Goal: Task Accomplishment & Management: Manage account settings

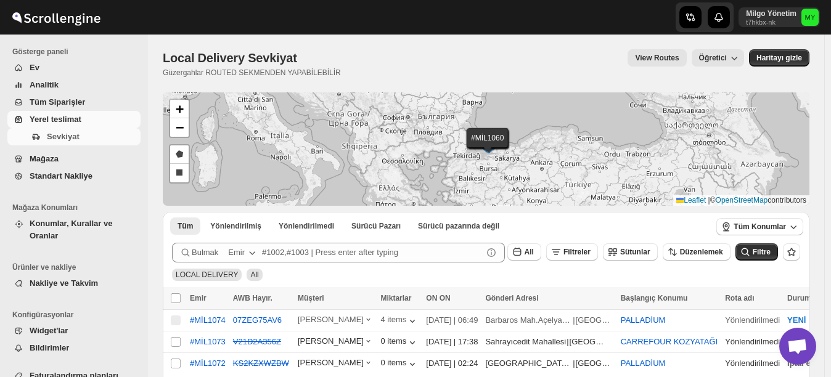
click at [51, 155] on span "Mağaza" at bounding box center [44, 158] width 29 height 9
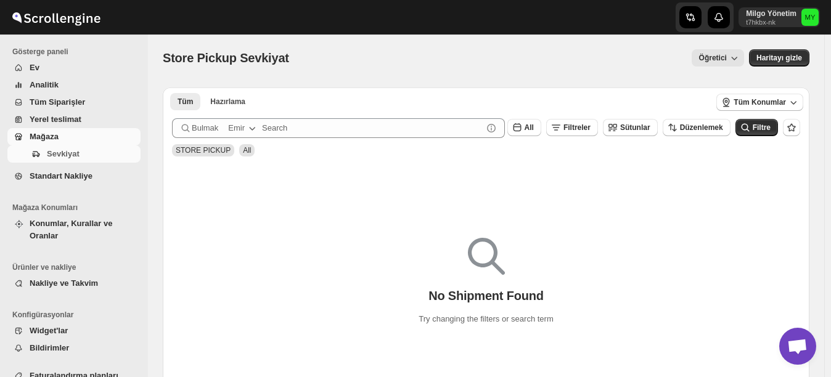
drag, startPoint x: 644, startPoint y: 174, endPoint x: 673, endPoint y: 206, distance: 43.6
click at [673, 206] on div "No Shipment Found Try changing the filters or search term" at bounding box center [486, 276] width 646 height 226
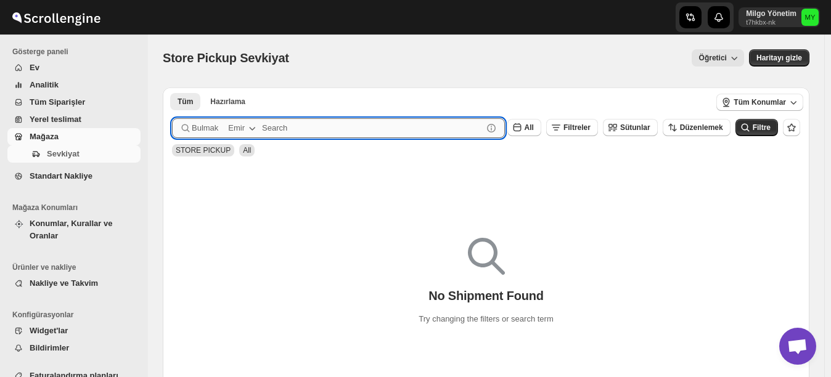
click at [424, 128] on input "text" at bounding box center [372, 128] width 221 height 20
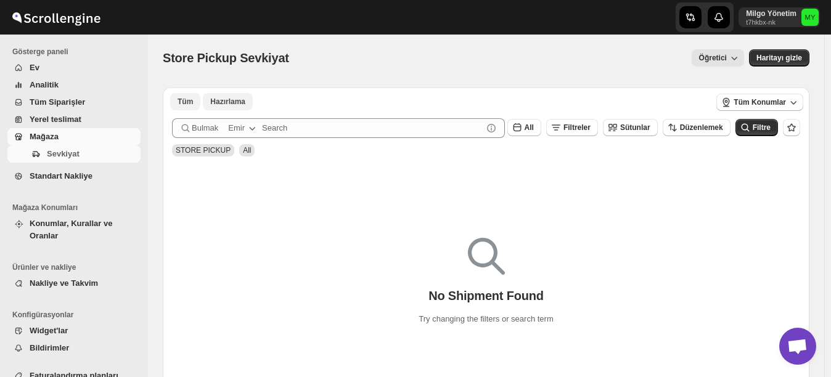
click at [211, 101] on span "Hazırlama" at bounding box center [227, 102] width 35 height 10
click at [192, 99] on button "Tüm" at bounding box center [185, 101] width 30 height 17
click at [67, 102] on span "Tüm Siparişler" at bounding box center [57, 101] width 55 height 9
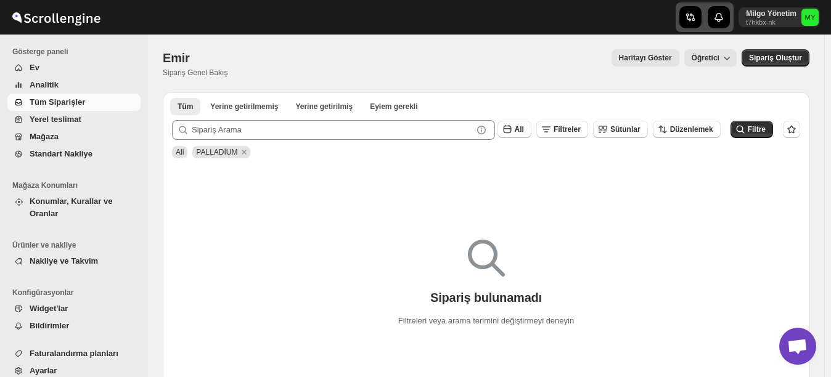
click at [696, 15] on icon "button" at bounding box center [690, 17] width 12 height 12
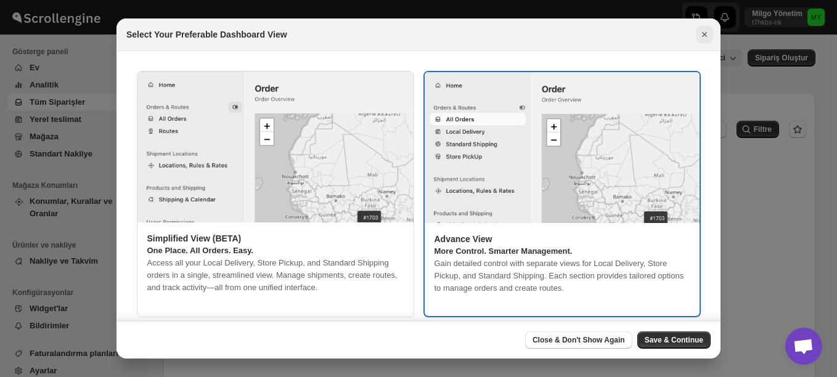
click at [702, 32] on icon "Close" at bounding box center [704, 34] width 12 height 12
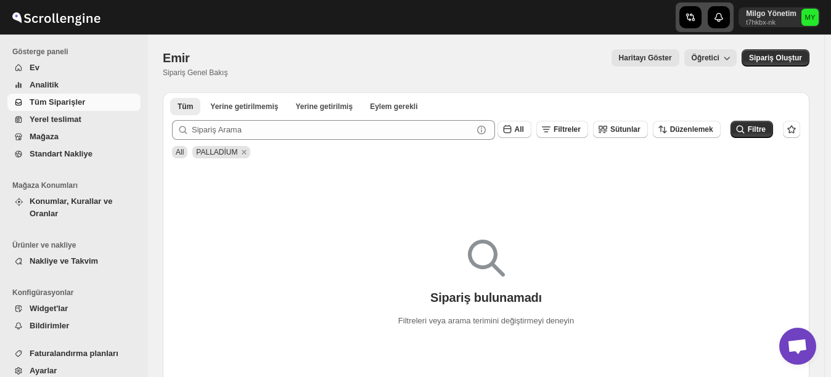
click at [725, 17] on icon "button" at bounding box center [718, 17] width 12 height 12
click at [776, 15] on p "Milgo Yönetim" at bounding box center [771, 14] width 51 height 10
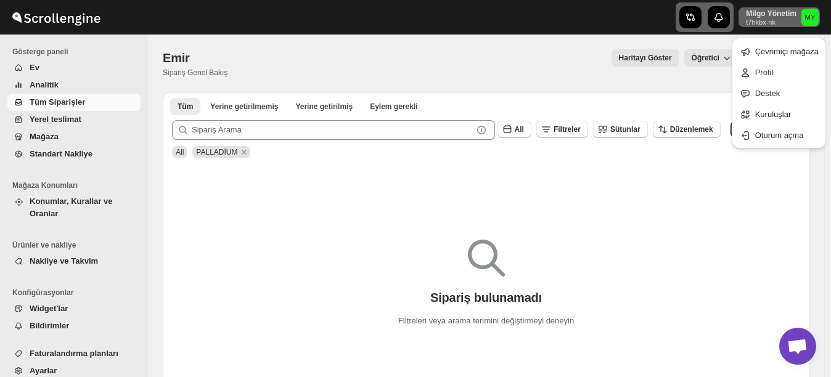
click at [776, 15] on p "Milgo Yönetim" at bounding box center [771, 14] width 51 height 10
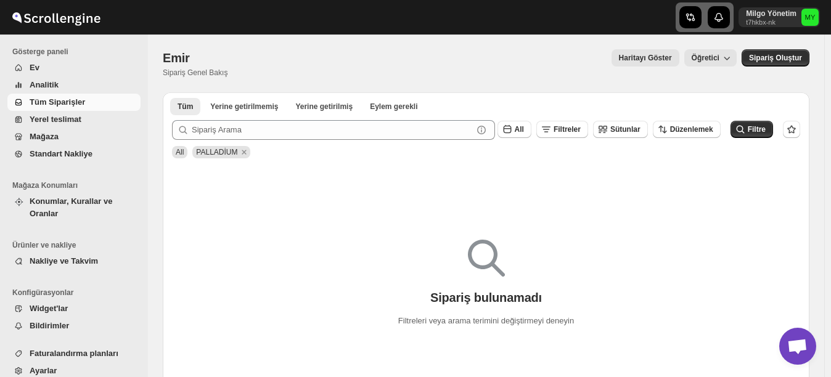
click at [553, 74] on div "[PERSON_NAME] Genel Bakış Haritayı Göster Öğretici More actions Haritayı Göster…" at bounding box center [486, 63] width 646 height 28
click at [217, 153] on span "PALLADİUM" at bounding box center [216, 152] width 41 height 9
drag, startPoint x: 217, startPoint y: 153, endPoint x: 233, endPoint y: 183, distance: 33.3
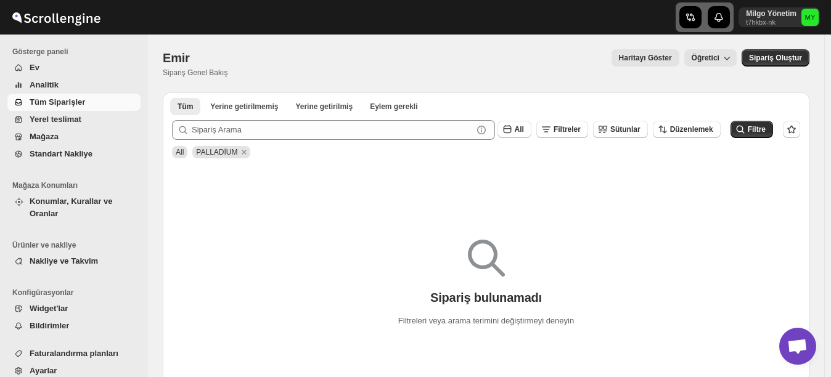
click at [233, 183] on div "Sipariş bulunamadı Filtreleri veya arama terimini değiştirmeyi deneyin" at bounding box center [486, 278] width 646 height 226
click at [180, 154] on span "All" at bounding box center [180, 152] width 8 height 9
click at [452, 177] on div "Sipariş bulunamadı Filtreleri veya arama terimini değiştirmeyi deneyin" at bounding box center [486, 278] width 646 height 226
click at [525, 123] on button "All" at bounding box center [514, 129] width 34 height 17
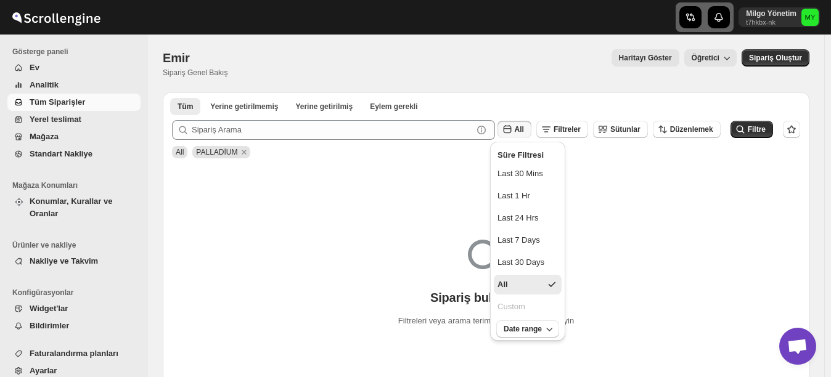
click at [525, 123] on button "All" at bounding box center [514, 129] width 34 height 17
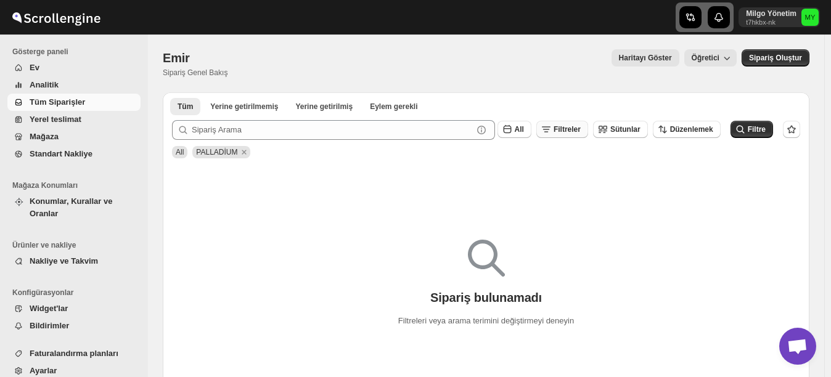
click at [580, 128] on span "Filtreler" at bounding box center [566, 129] width 27 height 9
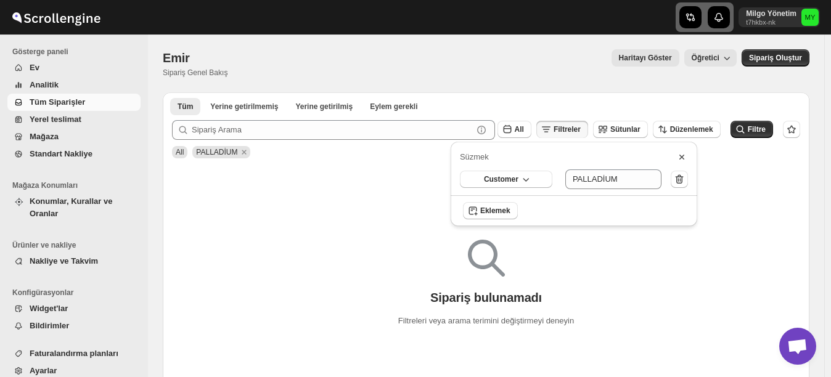
click at [580, 128] on span "Filtreler" at bounding box center [566, 129] width 27 height 9
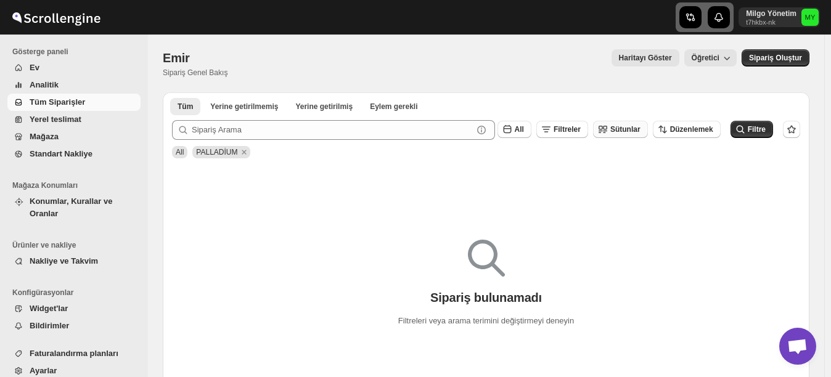
click at [635, 128] on span "Sütunlar" at bounding box center [625, 129] width 30 height 9
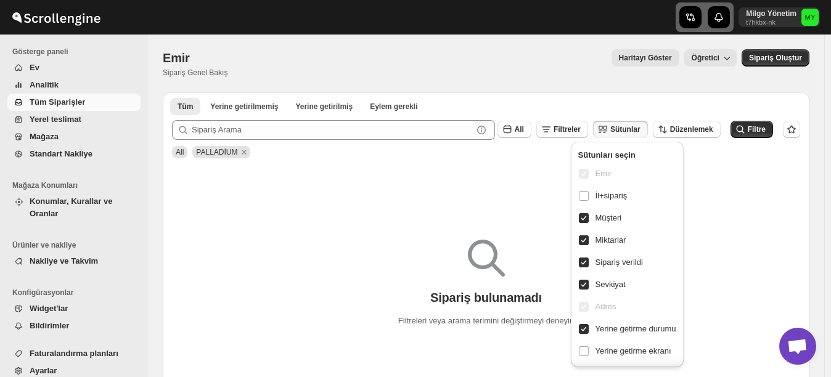
click at [499, 177] on div "Sipariş bulunamadı Filtreleri veya arama terimini değiştirmeyi deneyin" at bounding box center [486, 278] width 646 height 226
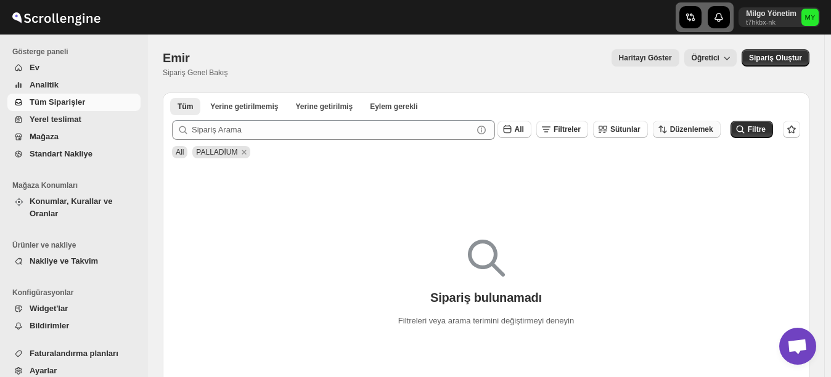
click at [693, 133] on span "Düzenlemek" at bounding box center [691, 129] width 43 height 9
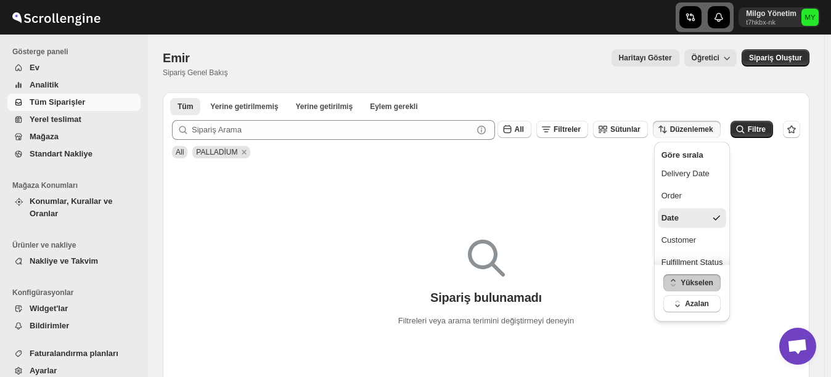
click at [692, 132] on span "Düzenlemek" at bounding box center [691, 129] width 43 height 9
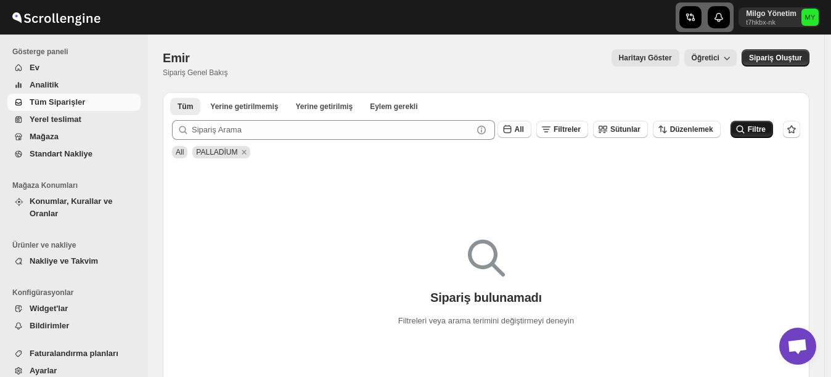
click at [742, 124] on icon "submit" at bounding box center [740, 129] width 12 height 12
click at [72, 136] on span "Mağaza" at bounding box center [84, 137] width 108 height 12
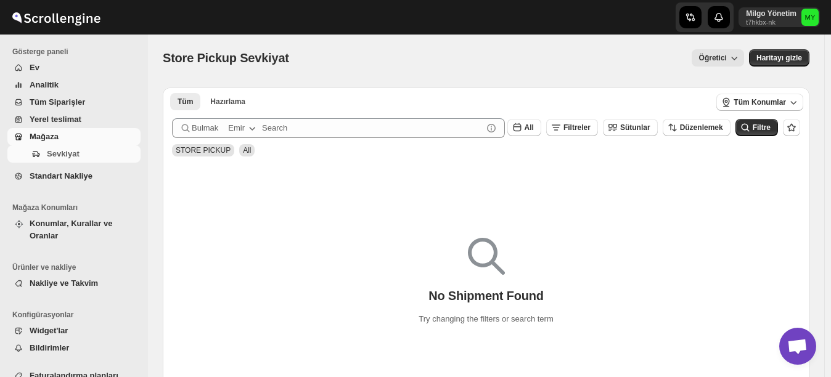
click at [55, 122] on span "Yerel teslimat" at bounding box center [56, 119] width 52 height 9
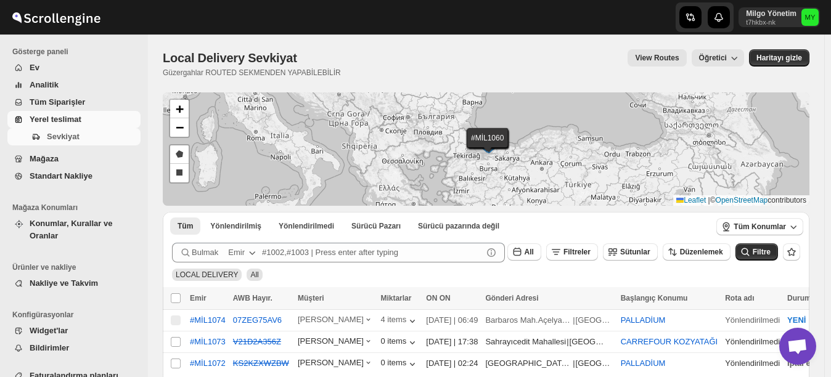
click at [53, 104] on span "Tüm Siparişler" at bounding box center [57, 101] width 55 height 9
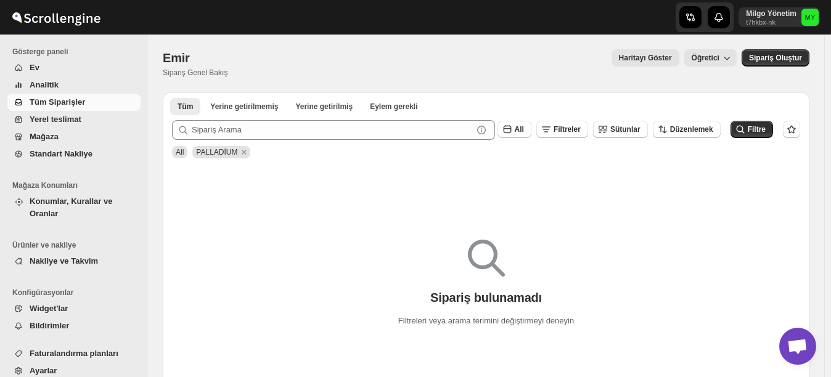
click at [63, 304] on span "Widget'lar" at bounding box center [49, 308] width 38 height 9
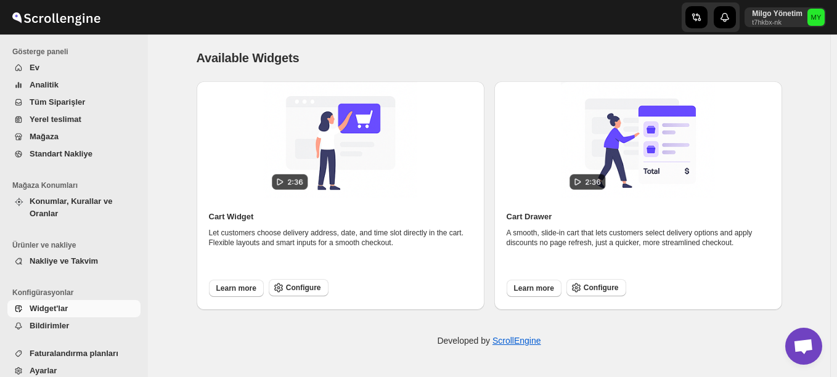
click at [60, 321] on span "Bildirimler" at bounding box center [49, 325] width 39 height 9
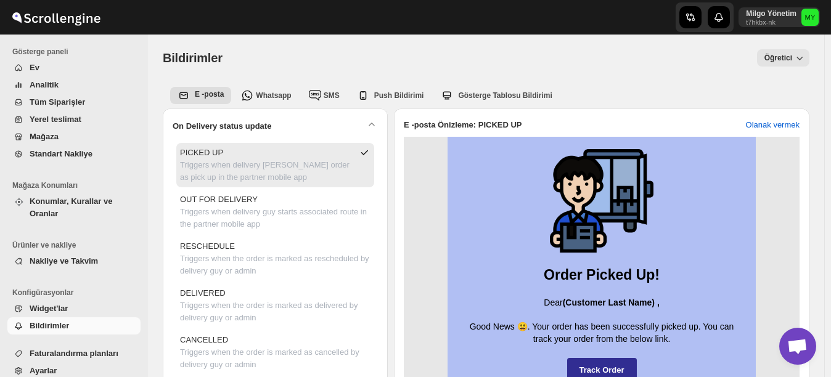
click at [57, 256] on span "Nakliye ve Takvim" at bounding box center [64, 260] width 68 height 9
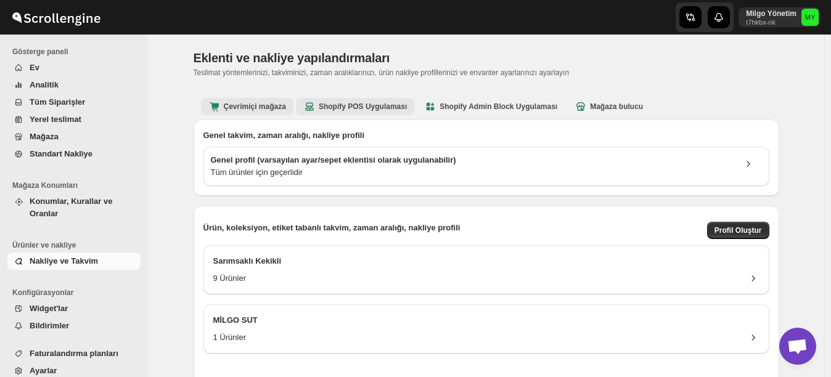
click at [389, 100] on b "Shopify POS Uygulaması" at bounding box center [355, 106] width 104 height 12
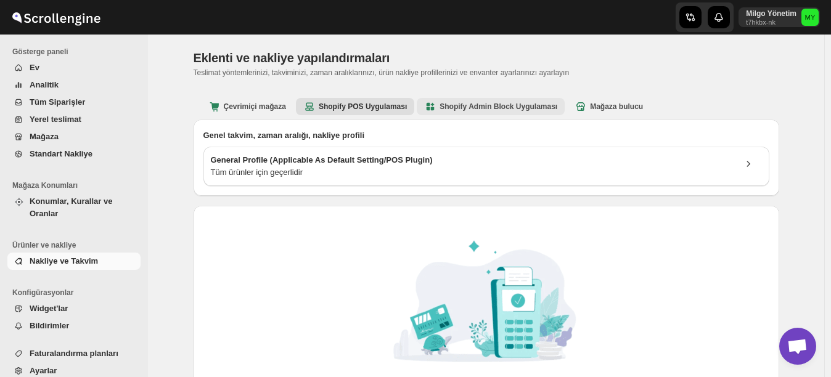
click at [468, 108] on b "Shopify Admin Block Uygulaması" at bounding box center [490, 106] width 133 height 12
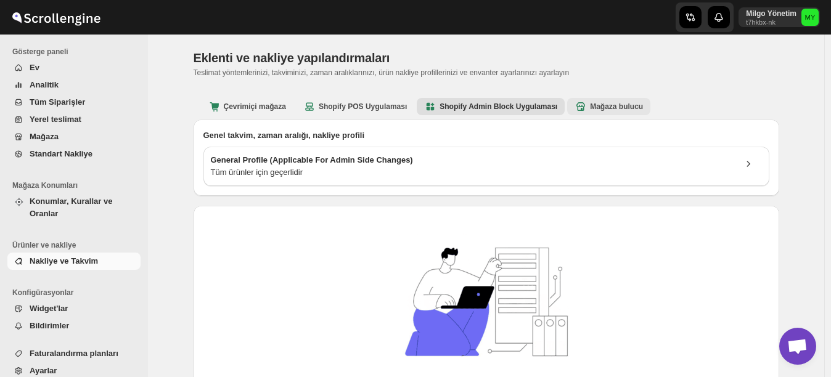
click at [628, 101] on b "Mağaza bulucu" at bounding box center [608, 106] width 68 height 12
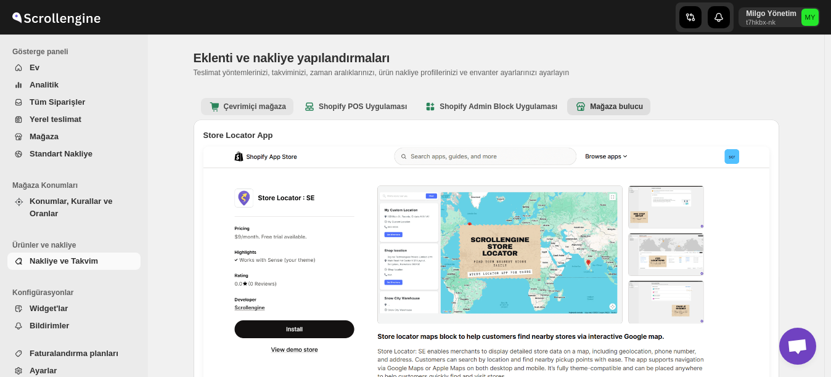
click at [250, 107] on b "Çevrimiçi mağaza" at bounding box center [247, 106] width 78 height 12
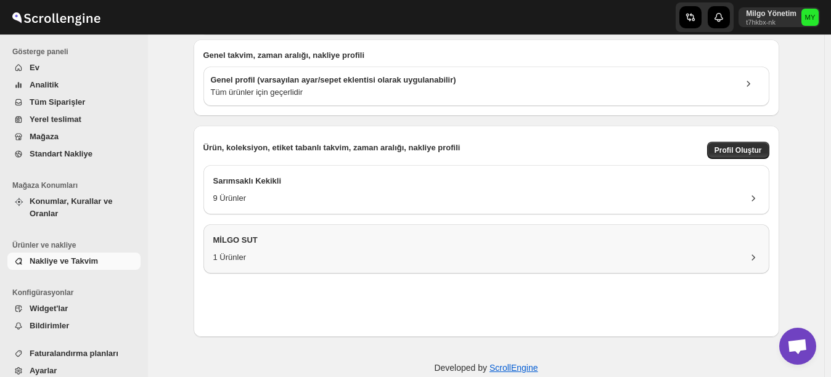
scroll to position [102, 0]
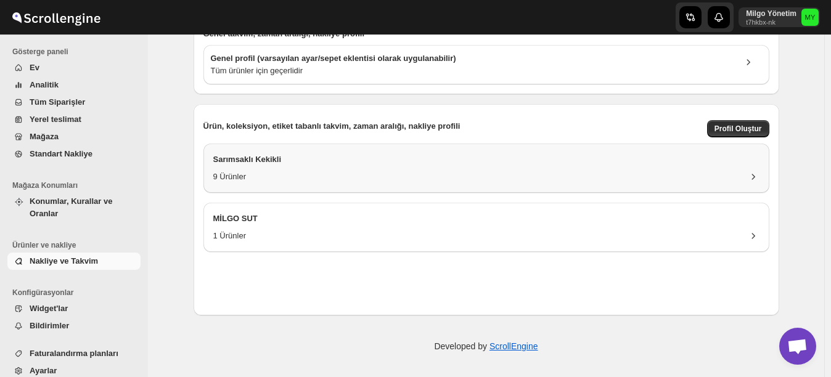
click at [479, 164] on h3 "Sarımsaklı Kekikli" at bounding box center [486, 159] width 546 height 12
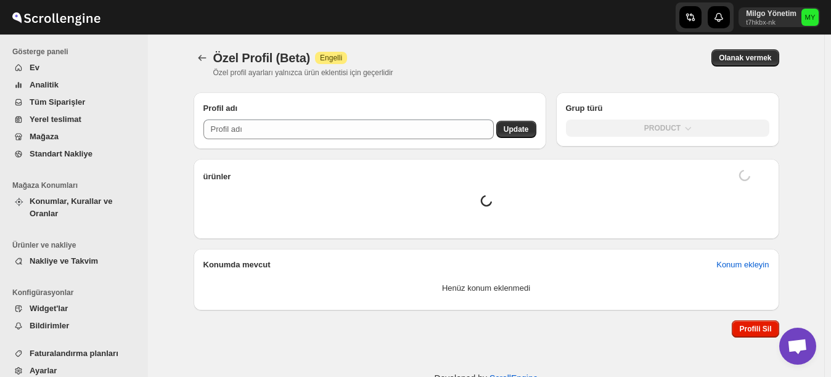
type input "Sarımsaklı Kekikli"
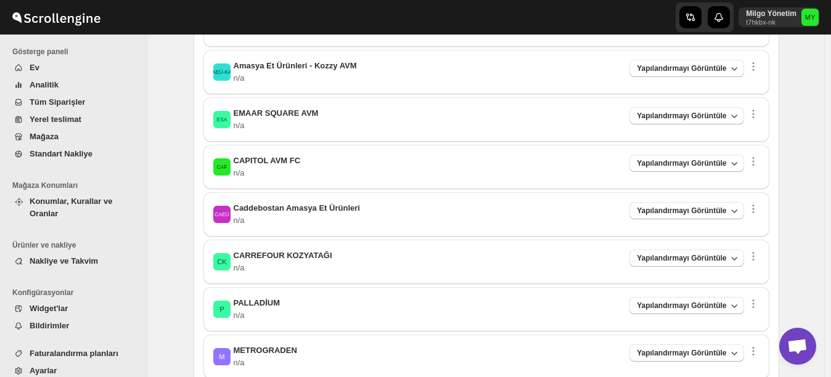
scroll to position [493, 0]
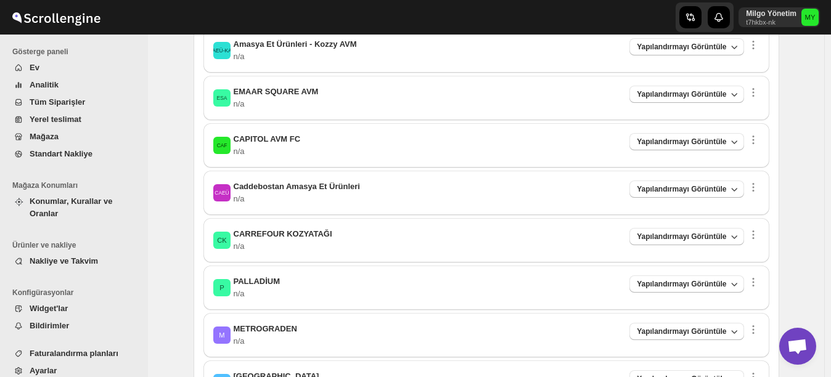
click at [429, 281] on div "P PALLADİUM n/a Yapılandırmayı Görüntüle" at bounding box center [486, 287] width 546 height 25
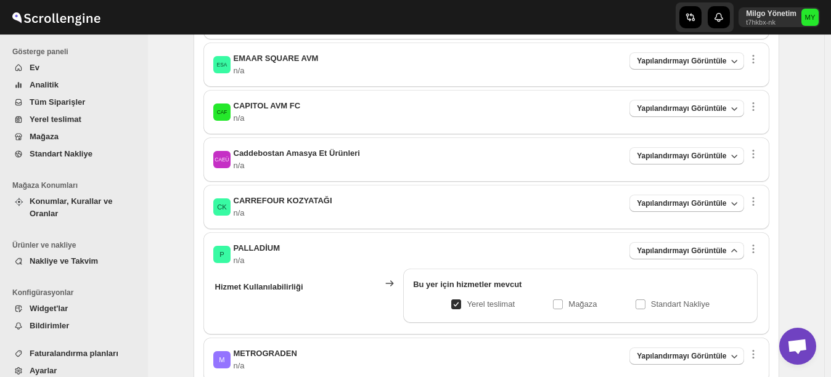
scroll to position [616, 0]
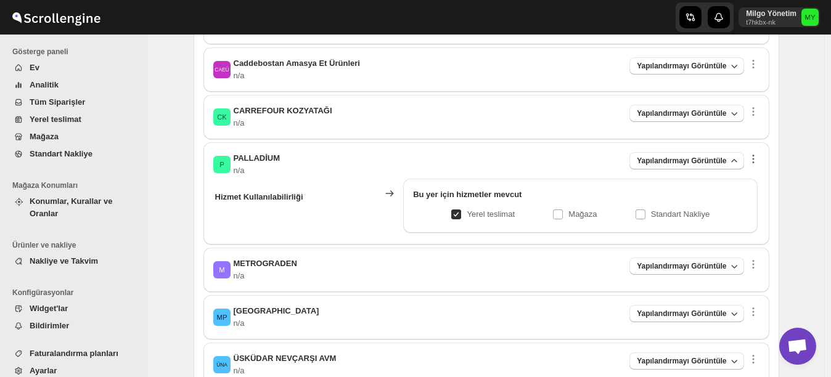
click at [759, 156] on icon "button" at bounding box center [753, 159] width 12 height 12
click at [758, 156] on icon "button" at bounding box center [753, 159] width 12 height 12
click at [168, 160] on div "Özel Profil (Beta). This page is ready Özel Profil (Beta) Success Etkinleştiril…" at bounding box center [486, 5] width 676 height 1175
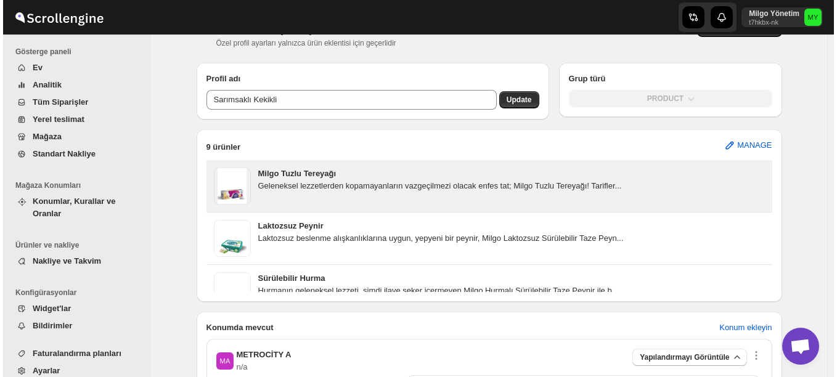
scroll to position [0, 0]
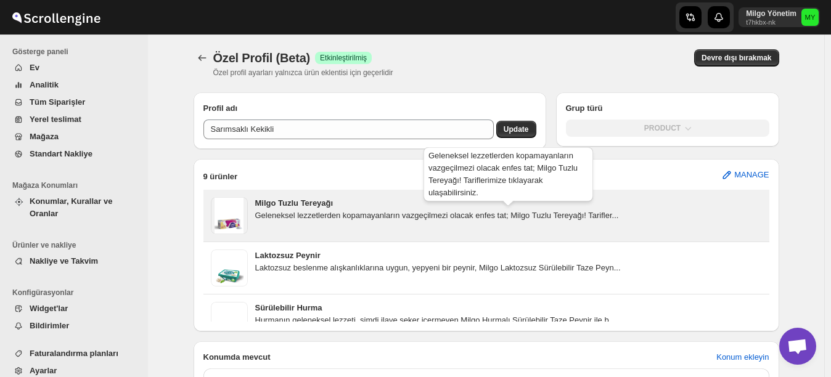
click at [446, 214] on div "Geleneksel lezzetlerden kopamayanların vazgeçilmezi olacak enfes tat; Milgo Tuz…" at bounding box center [508, 215] width 506 height 12
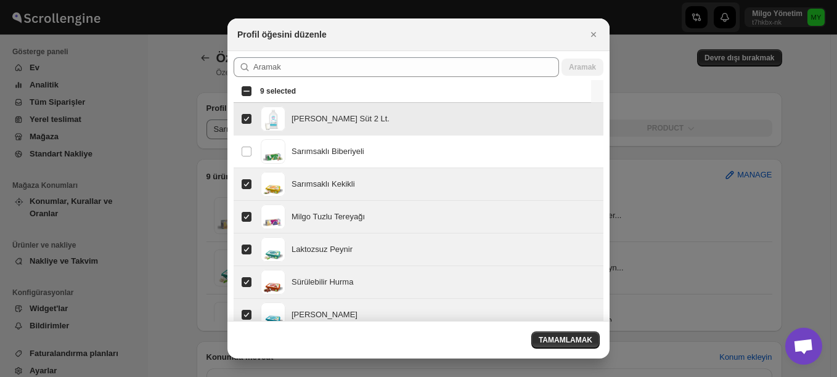
click at [242, 116] on input "Select product item" at bounding box center [247, 119] width 10 height 10
checkbox input "false"
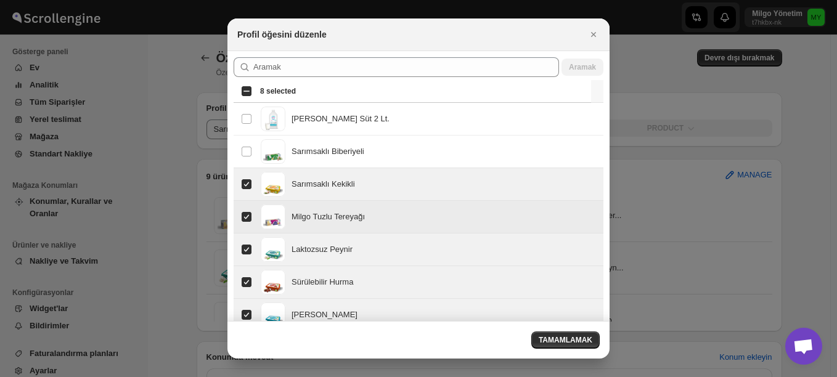
scroll to position [75, 0]
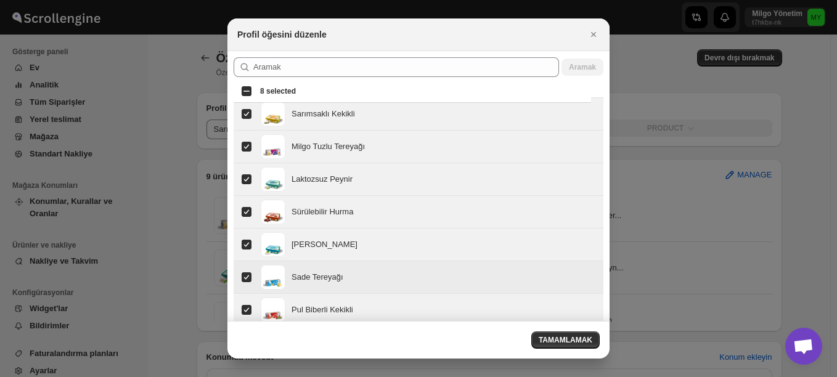
click at [245, 272] on input "Select product item" at bounding box center [247, 277] width 10 height 10
checkbox input "false"
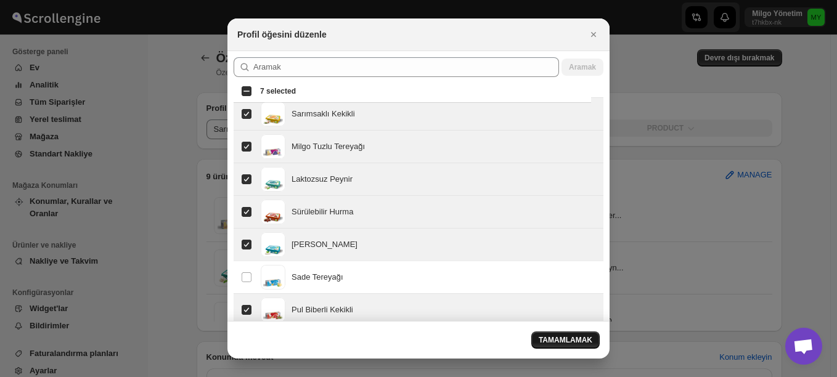
click at [564, 344] on span "TAMAMLAMAK" at bounding box center [565, 340] width 54 height 10
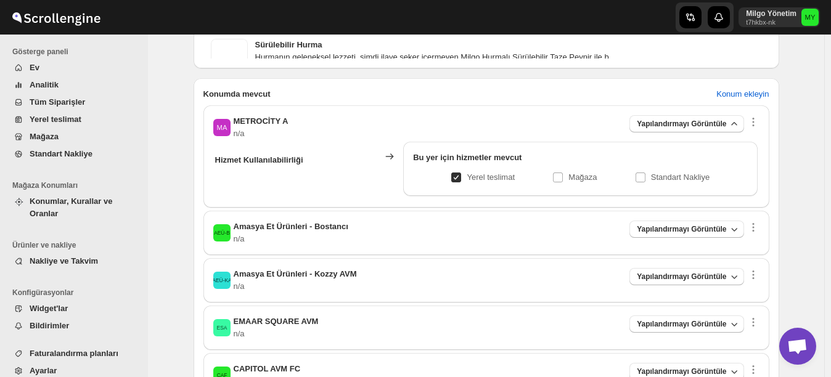
scroll to position [0, 0]
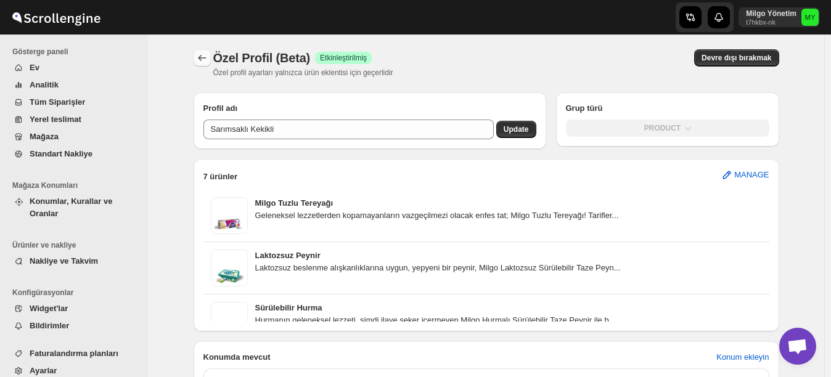
click at [206, 61] on icon "Back" at bounding box center [202, 58] width 12 height 12
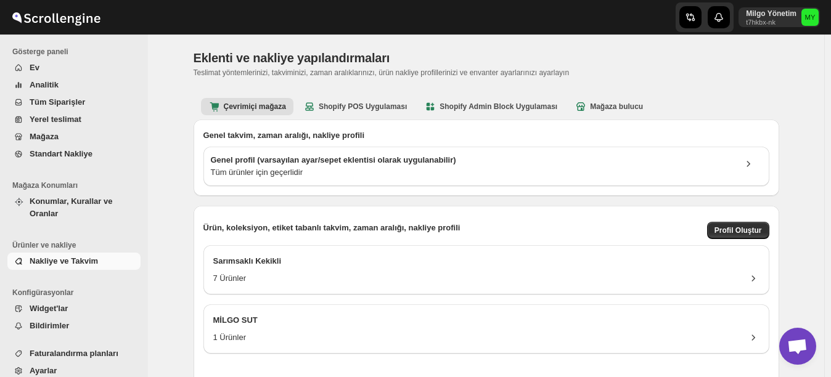
click at [65, 256] on span "Nakliye ve Takvim" at bounding box center [64, 260] width 68 height 9
click at [293, 269] on div "Sarımsaklı Kekikli" at bounding box center [486, 263] width 546 height 17
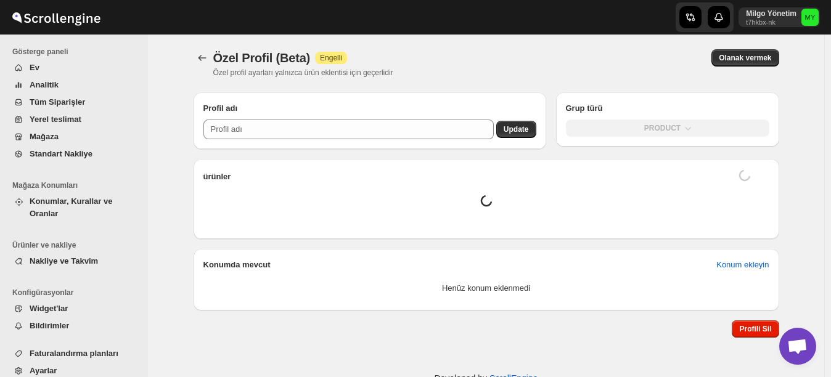
type input "Sarımsaklı Kekikli"
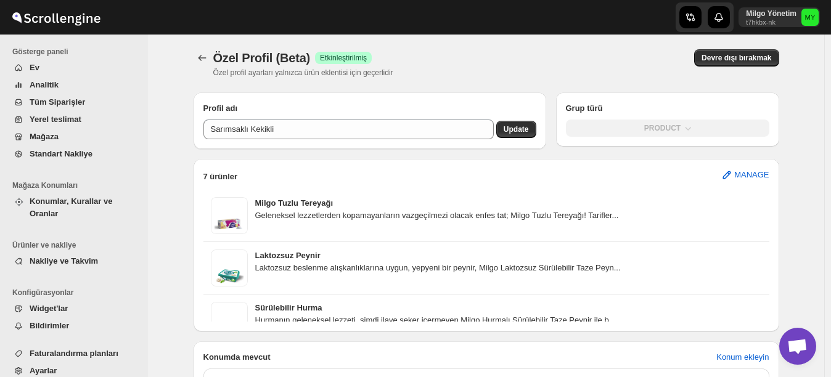
click at [65, 115] on span "Yerel teslimat" at bounding box center [56, 119] width 52 height 9
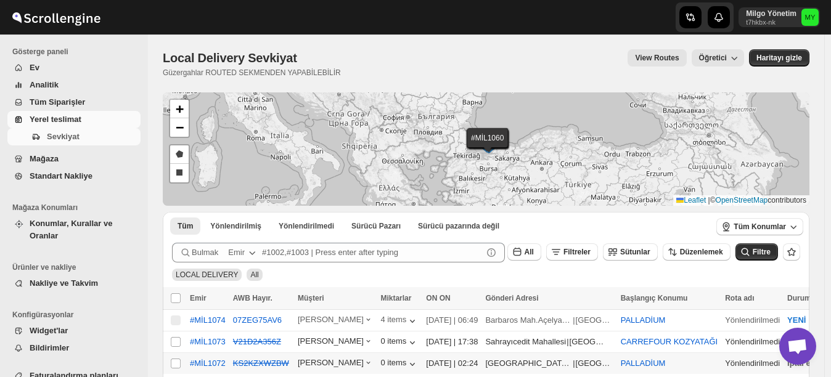
scroll to position [62, 0]
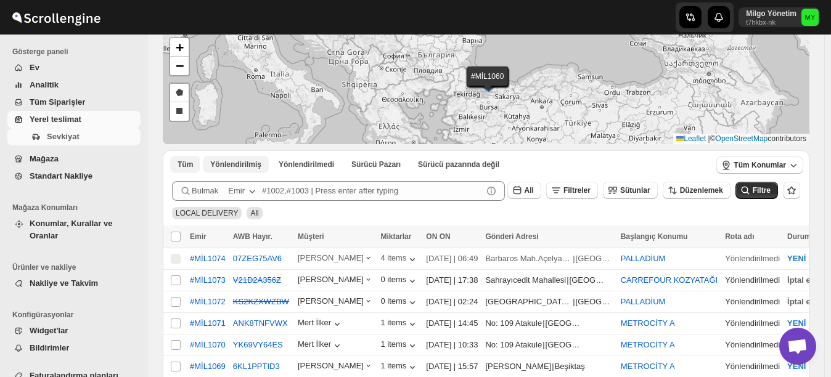
click at [246, 166] on span "Yönlendirilmiş" at bounding box center [235, 165] width 51 height 10
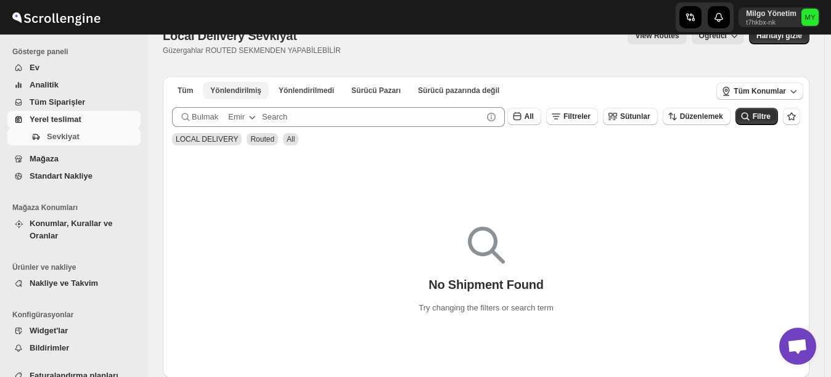
scroll to position [0, 0]
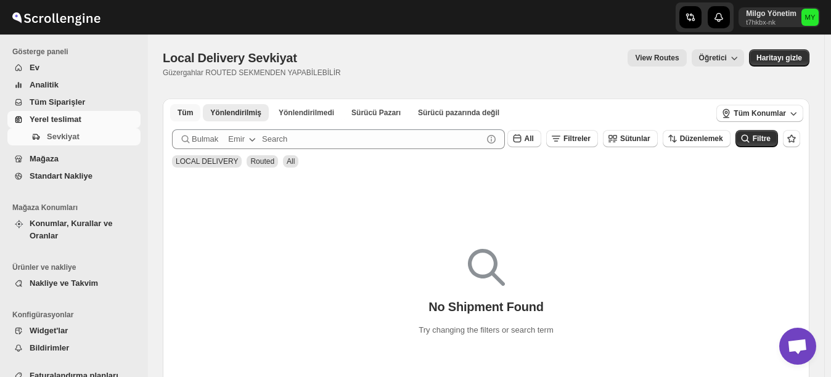
click at [181, 116] on span "Tüm" at bounding box center [184, 113] width 15 height 10
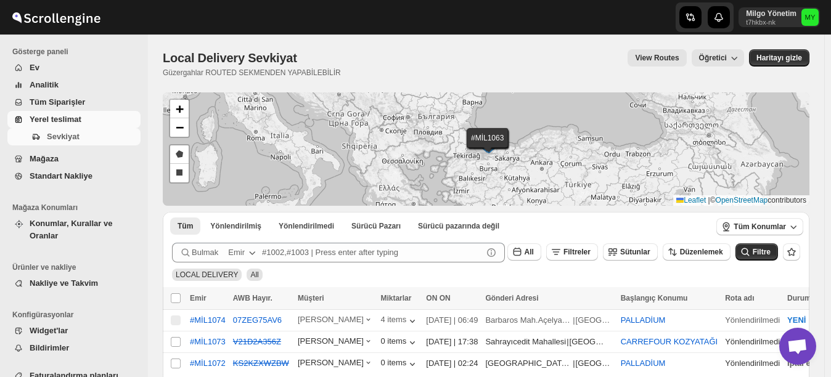
click at [37, 157] on span "Mağaza" at bounding box center [44, 158] width 29 height 9
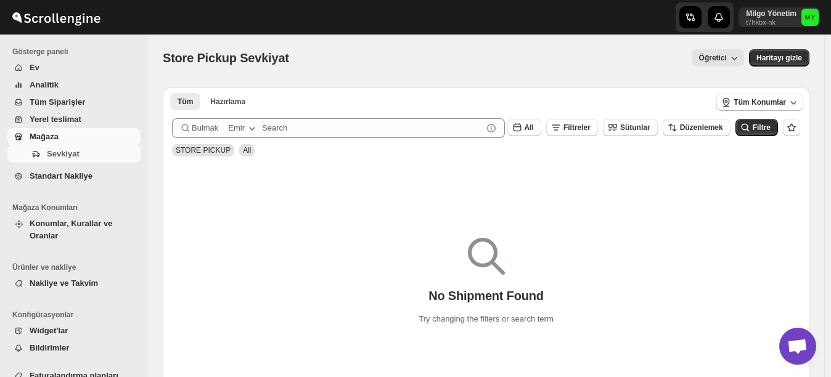
click at [311, 208] on div "No Shipment Found Try changing the filters or search term" at bounding box center [486, 276] width 646 height 226
click at [72, 177] on span "Standart Nakliye" at bounding box center [61, 175] width 63 height 9
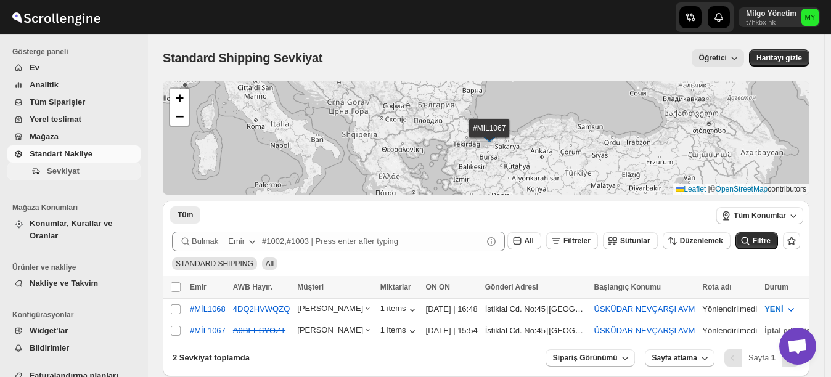
click at [74, 171] on span "Sevkiyat" at bounding box center [63, 170] width 33 height 9
click at [69, 153] on span "Standart Nakliye" at bounding box center [61, 153] width 63 height 9
click at [55, 139] on span "Mağaza" at bounding box center [44, 136] width 29 height 9
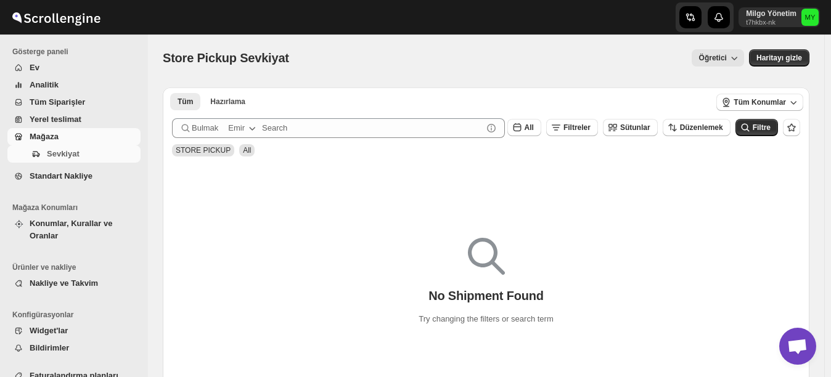
drag, startPoint x: 55, startPoint y: 139, endPoint x: 49, endPoint y: 119, distance: 20.8
click at [49, 119] on span "Yerel teslimat" at bounding box center [56, 119] width 52 height 9
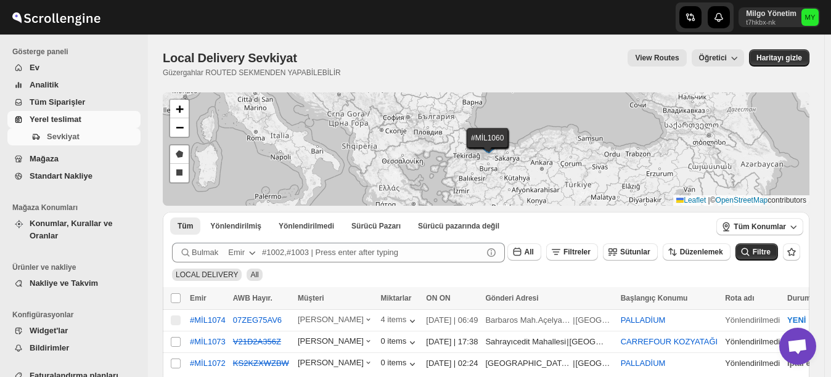
click at [66, 121] on span "Yerel teslimat" at bounding box center [56, 119] width 52 height 9
click at [815, 15] on text "MY" at bounding box center [810, 17] width 10 height 7
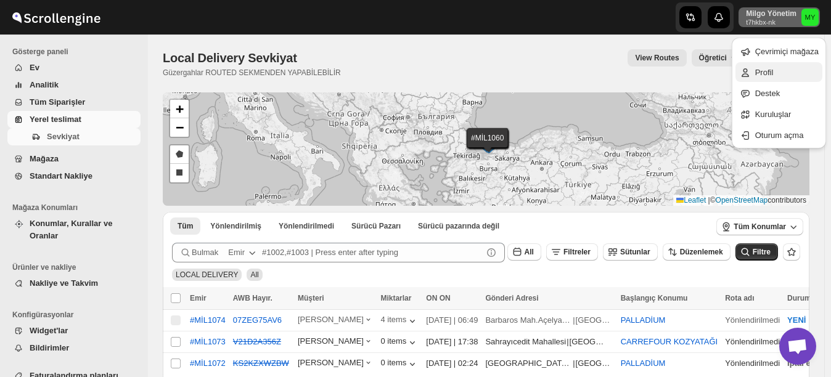
click at [776, 67] on span "Profil" at bounding box center [786, 73] width 63 height 12
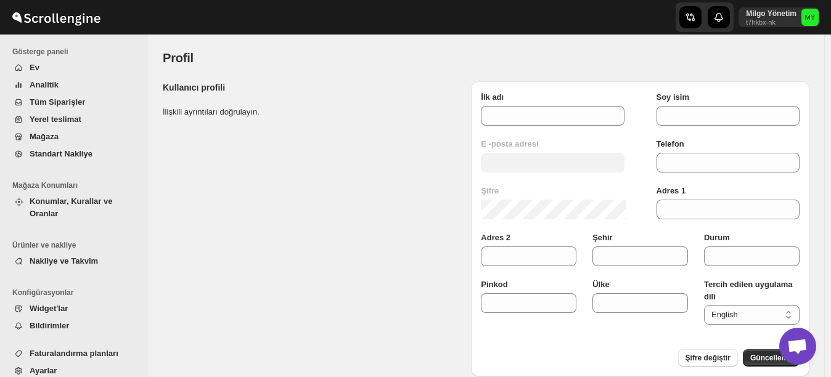
type input "Milgo"
type input "Yönetim"
type input "[EMAIL_ADDRESS][DOMAIN_NAME]"
type input "5550126323"
type input "KEBA GIDA San. ve Tic. A.Ş."
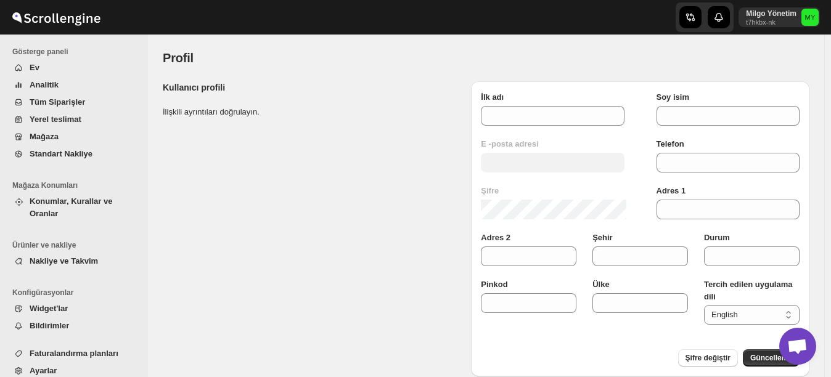
type input "[GEOGRAPHIC_DATA]"
type input "34337"
type input "[GEOGRAPHIC_DATA]"
select select "tr"
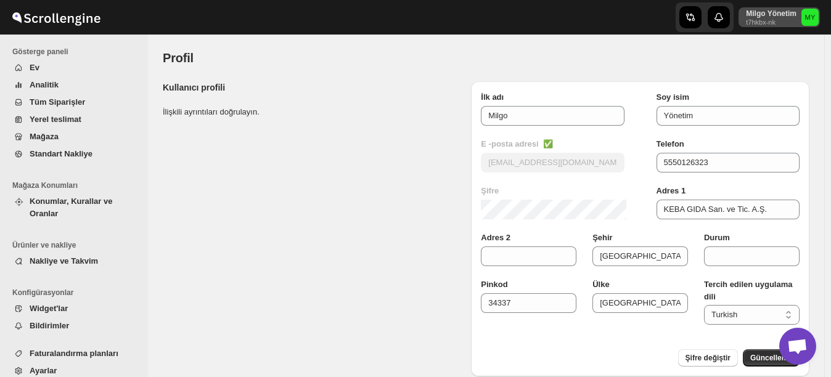
click at [789, 14] on p "Milgo Yönetim" at bounding box center [771, 14] width 51 height 10
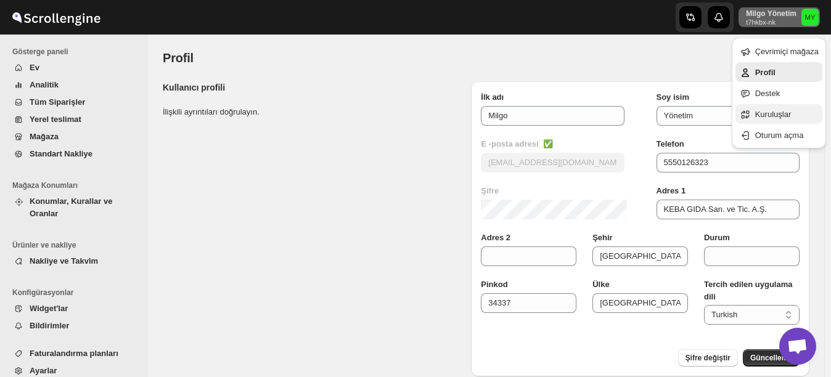
click at [790, 105] on button "Kuruluşlar" at bounding box center [778, 114] width 87 height 20
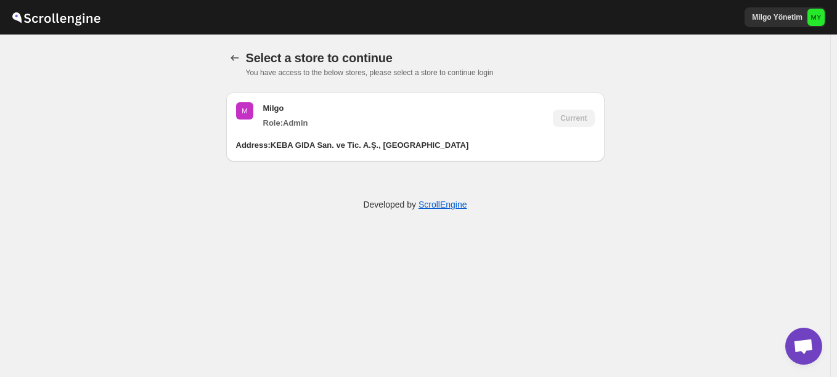
select select "tr"
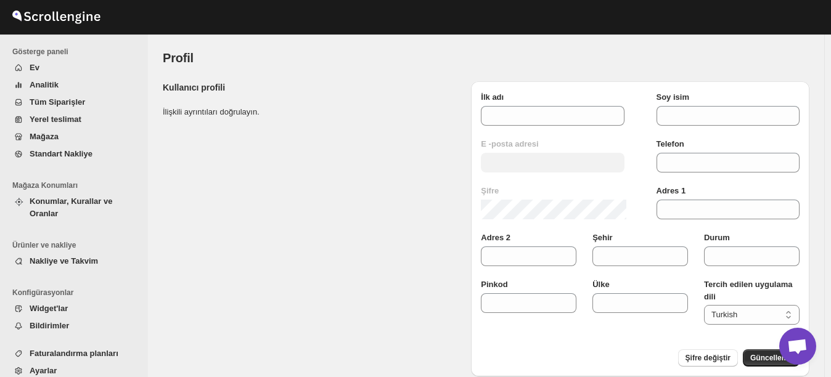
type input "Milgo"
type input "Yönetim"
type input "[EMAIL_ADDRESS][DOMAIN_NAME]"
type input "5550126323"
type input "KEBA GIDA San. ve Tic. A.Ş."
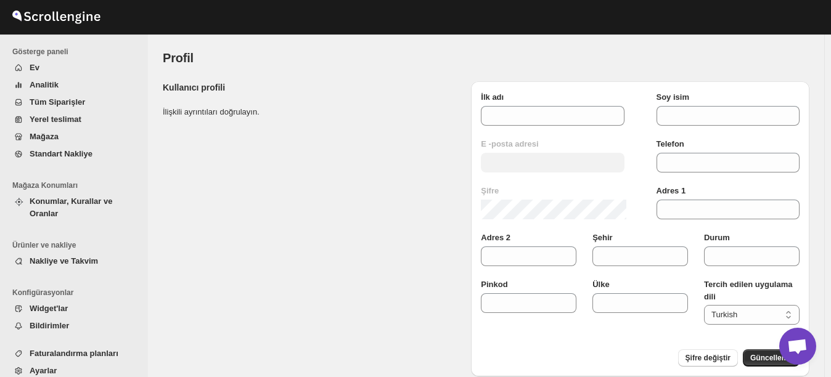
type input "[GEOGRAPHIC_DATA]"
type input "34337"
type input "[GEOGRAPHIC_DATA]"
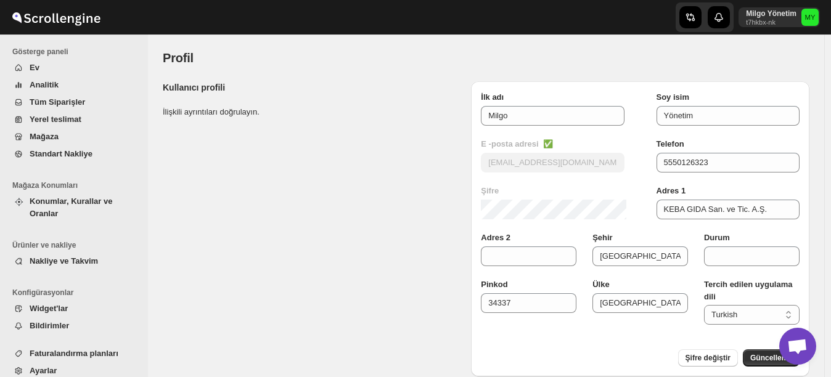
click at [65, 116] on span "Yerel teslimat" at bounding box center [56, 119] width 52 height 9
